Goal: Communication & Community: Answer question/provide support

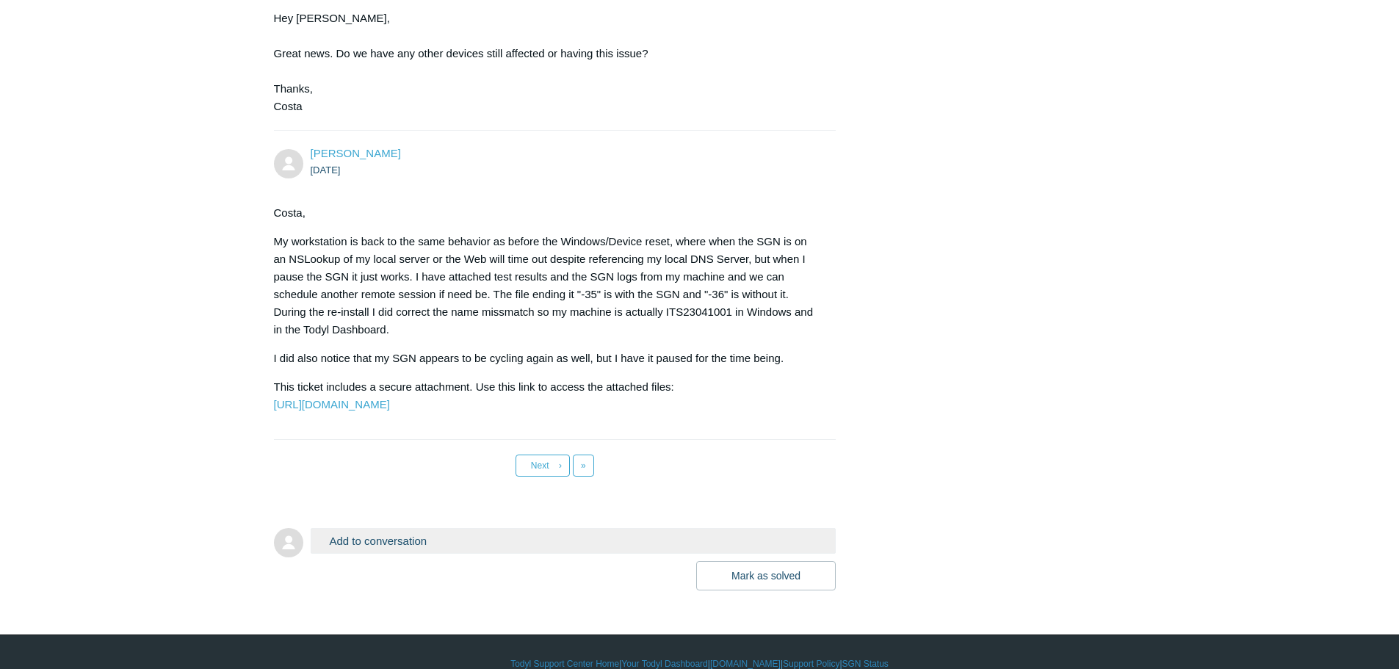
scroll to position [7215, 0]
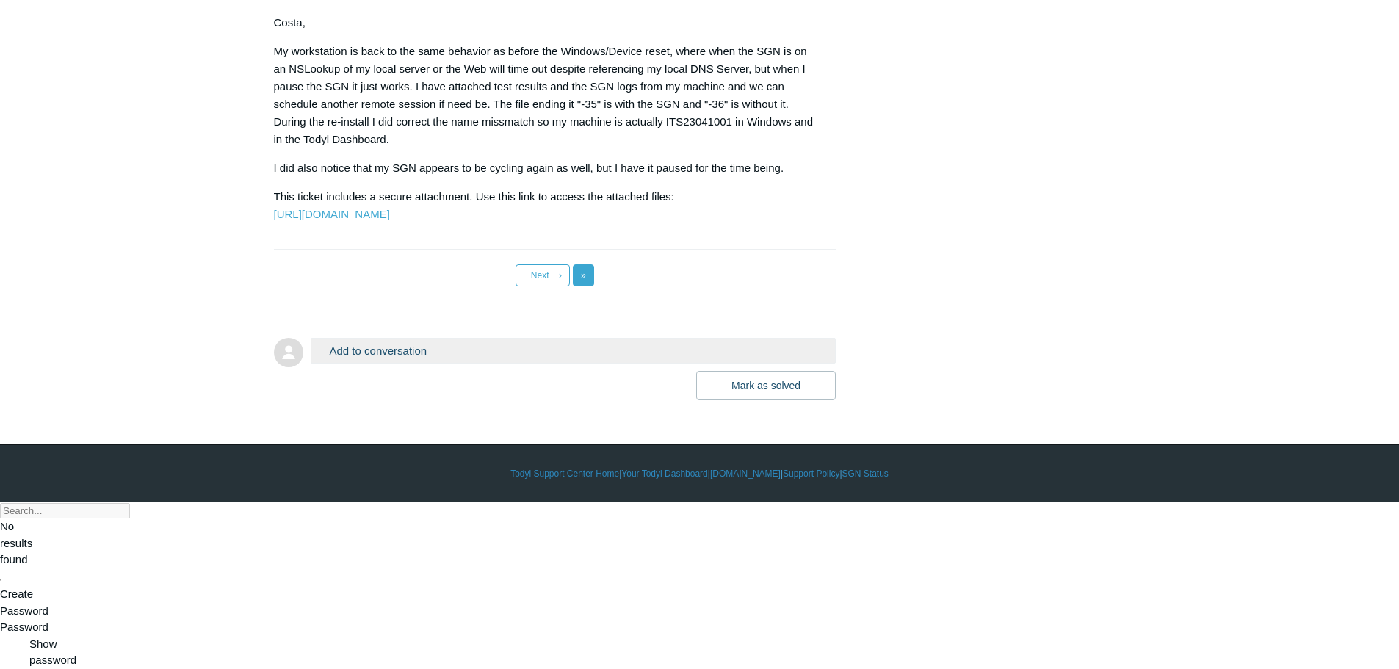
click at [578, 286] on link "Last »" at bounding box center [583, 275] width 21 height 22
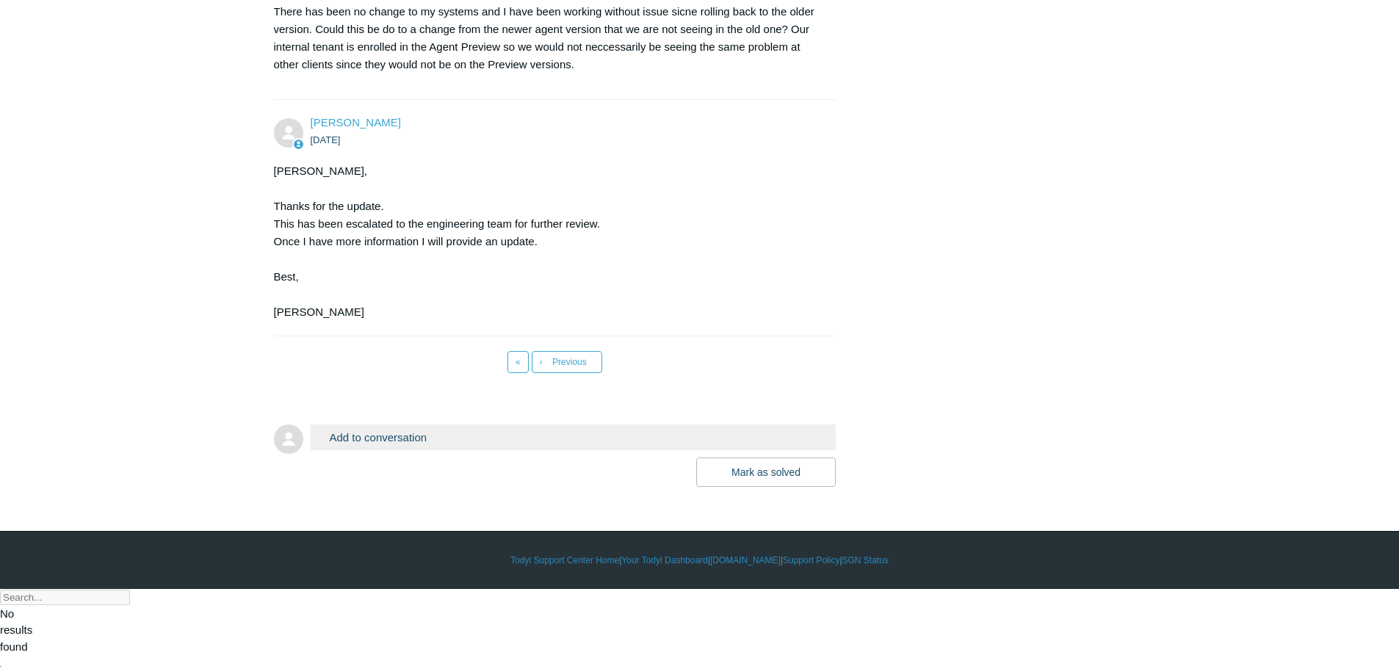
scroll to position [5748, 0]
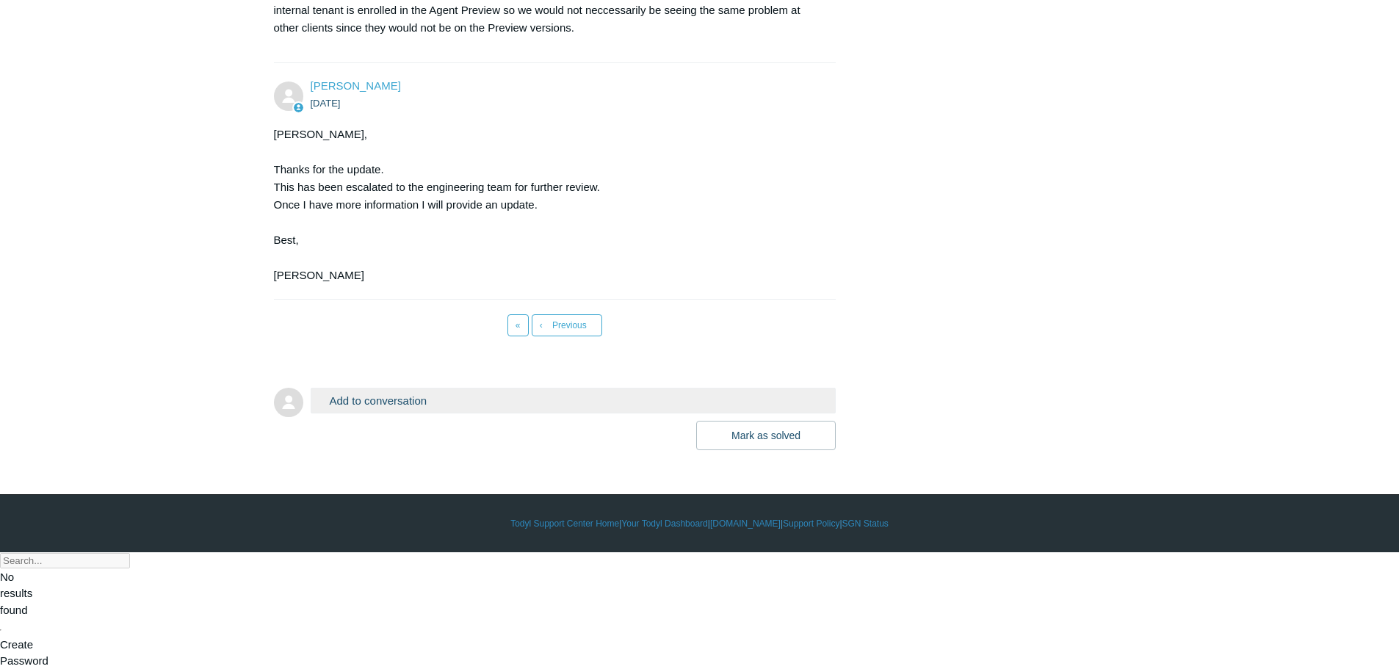
click at [445, 413] on button "Add to conversation" at bounding box center [574, 401] width 526 height 26
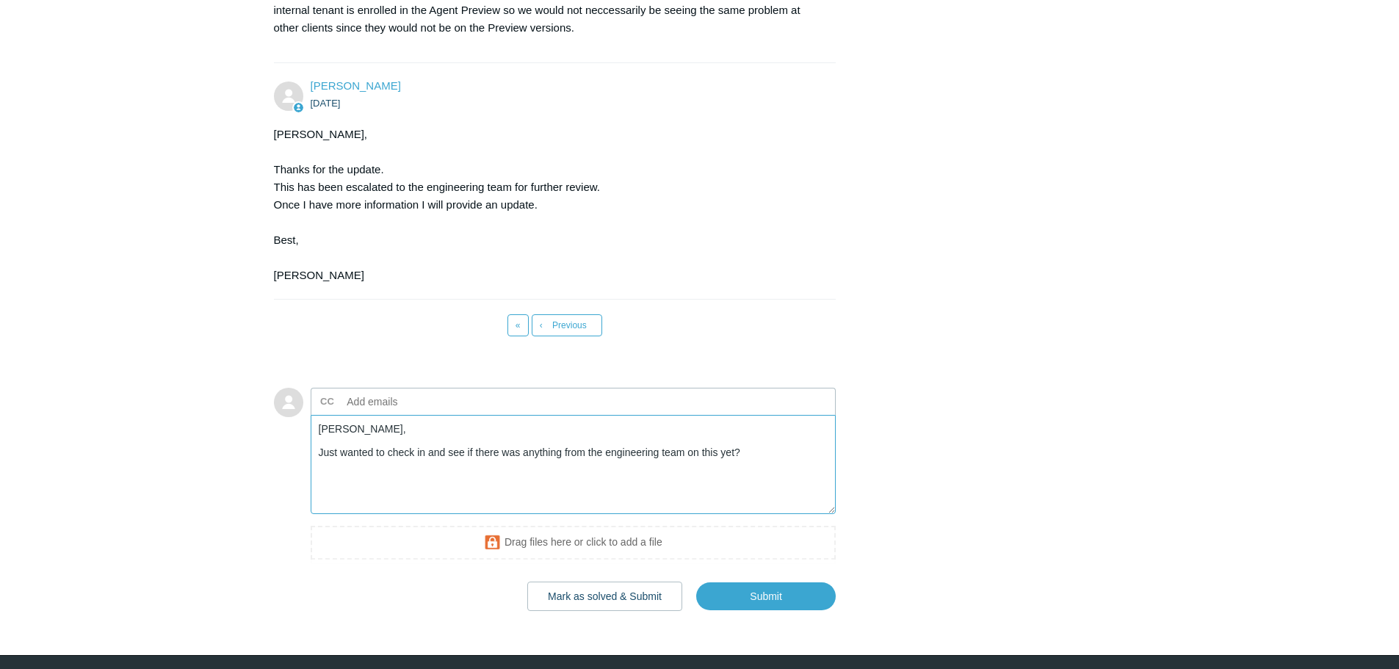
click at [761, 514] on textarea "Kris, Just wanted to check in and see if there was anything from the engineerin…" at bounding box center [574, 464] width 526 height 99
type textarea "Kris, Just wanted to check in and see if there was anything from the engineerin…"
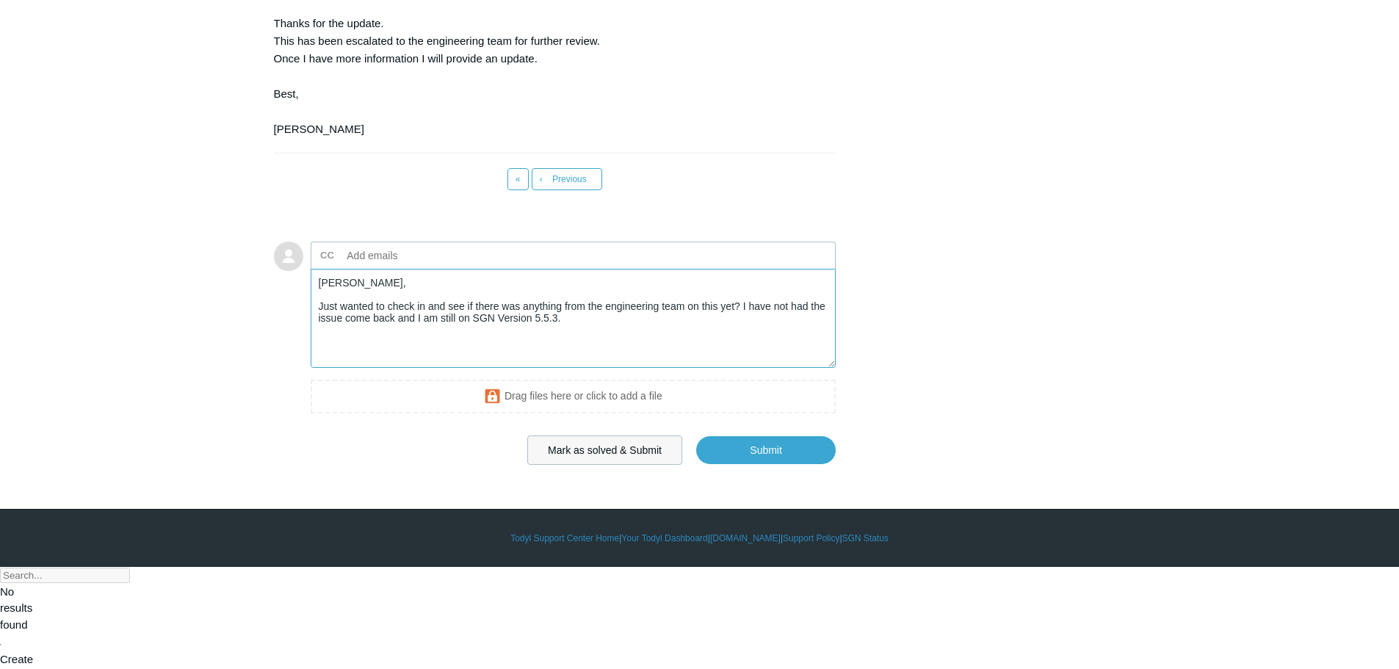
scroll to position [5895, 0]
click at [744, 465] on input "Submit" at bounding box center [765, 449] width 139 height 29
